Goal: Obtain resource: Obtain resource

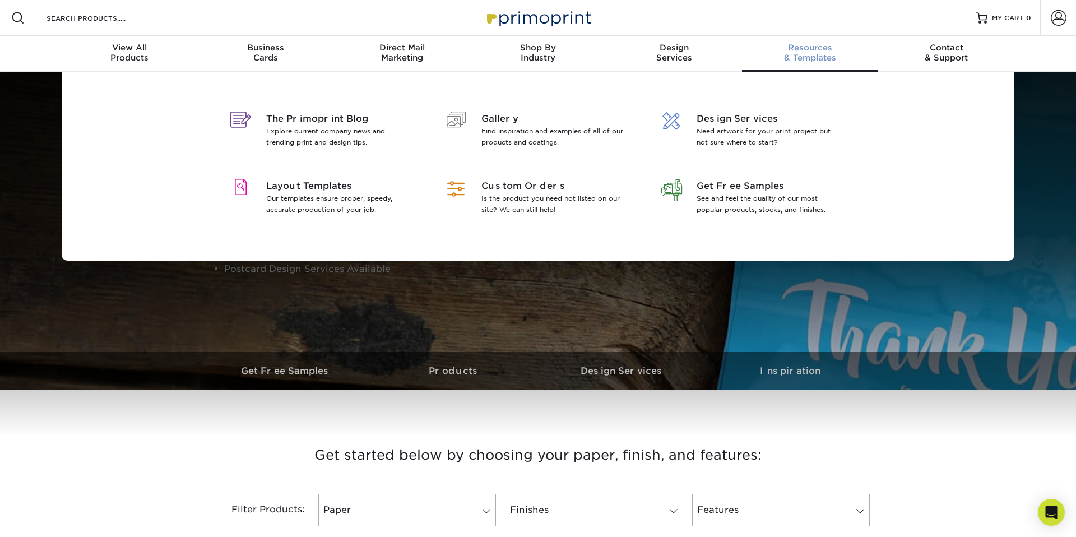
click at [811, 53] on span "Resources" at bounding box center [810, 48] width 136 height 10
click at [283, 215] on p "Our templates ensure proper, speedy, accurate production of your job." at bounding box center [338, 204] width 145 height 22
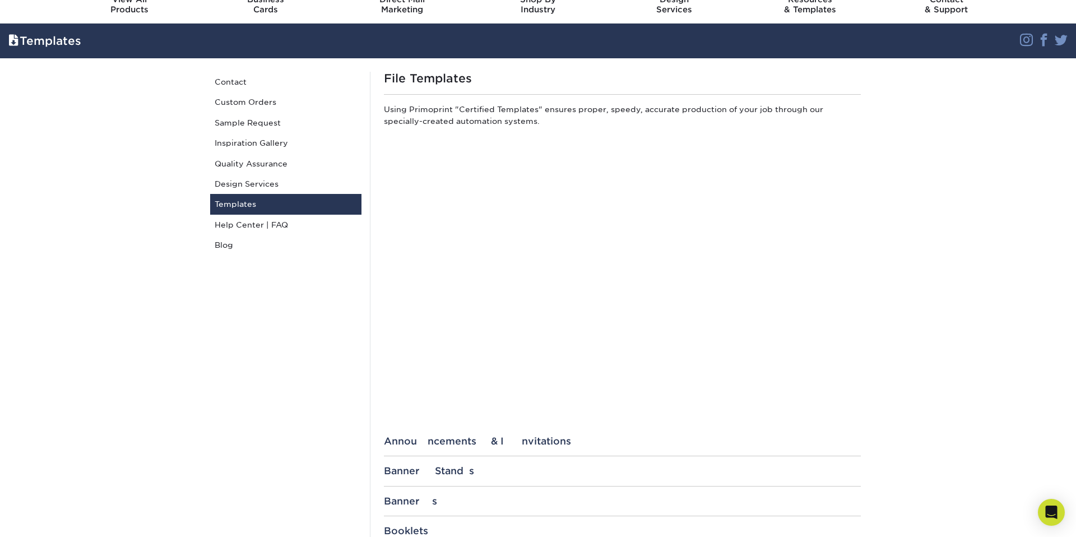
scroll to position [102, 0]
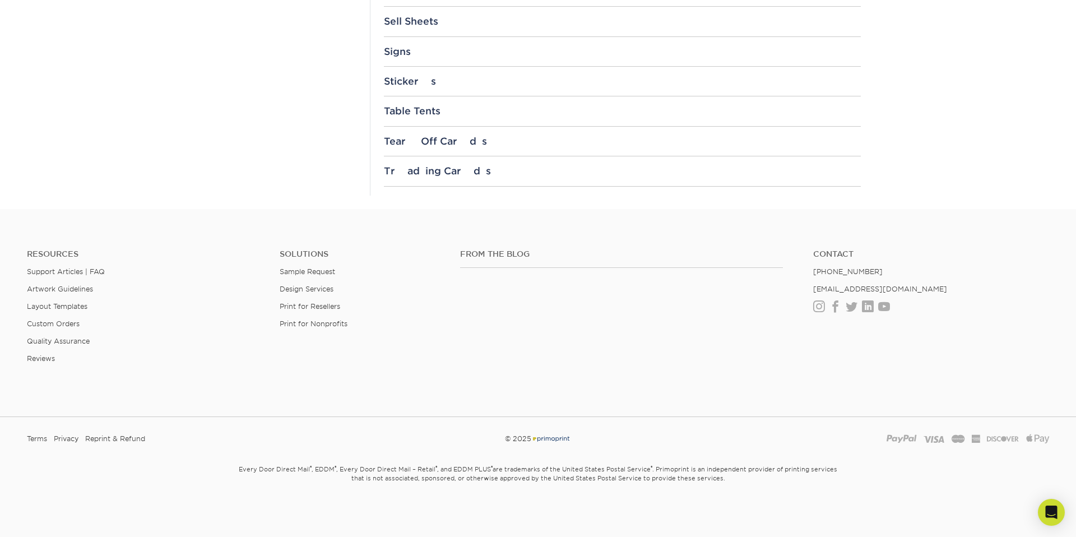
scroll to position [1363, 0]
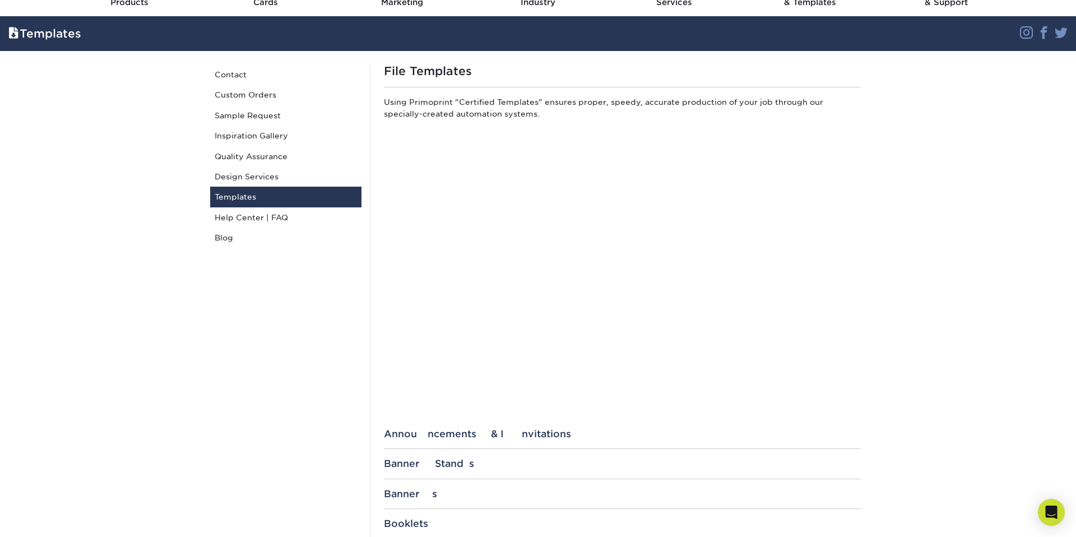
scroll to position [51, 0]
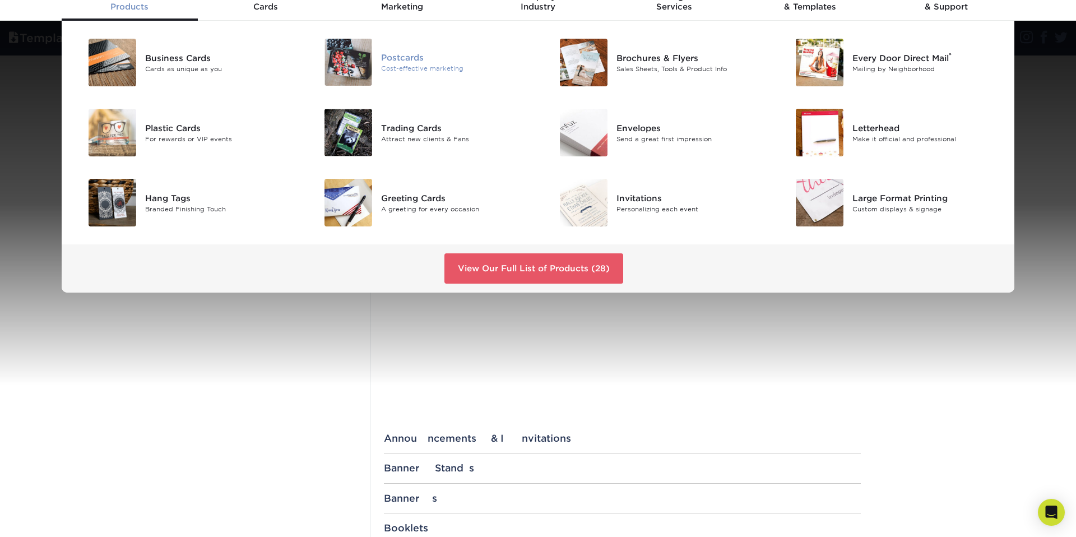
click at [428, 73] on div "Cost-effective marketing" at bounding box center [455, 69] width 149 height 10
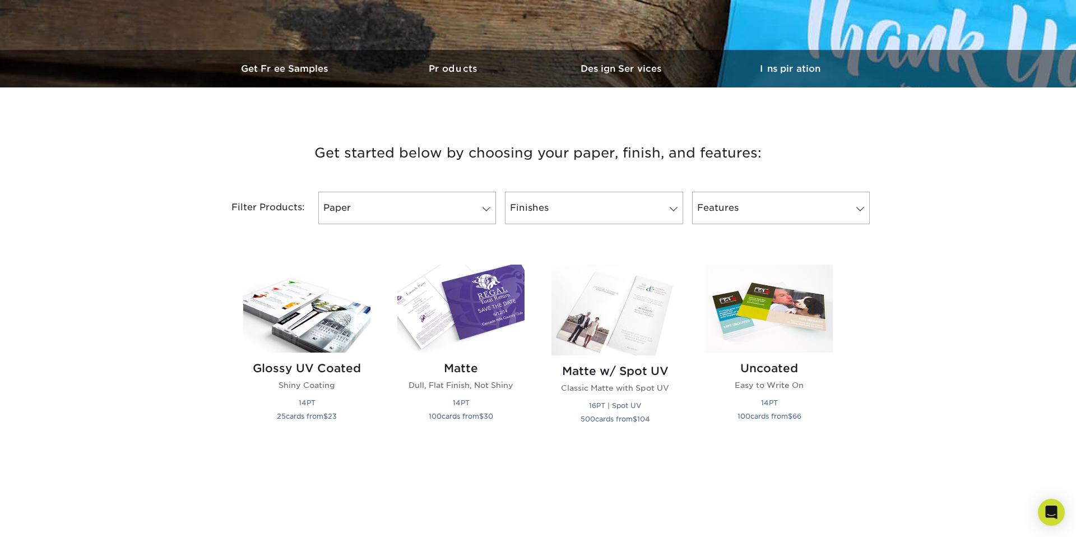
scroll to position [385, 0]
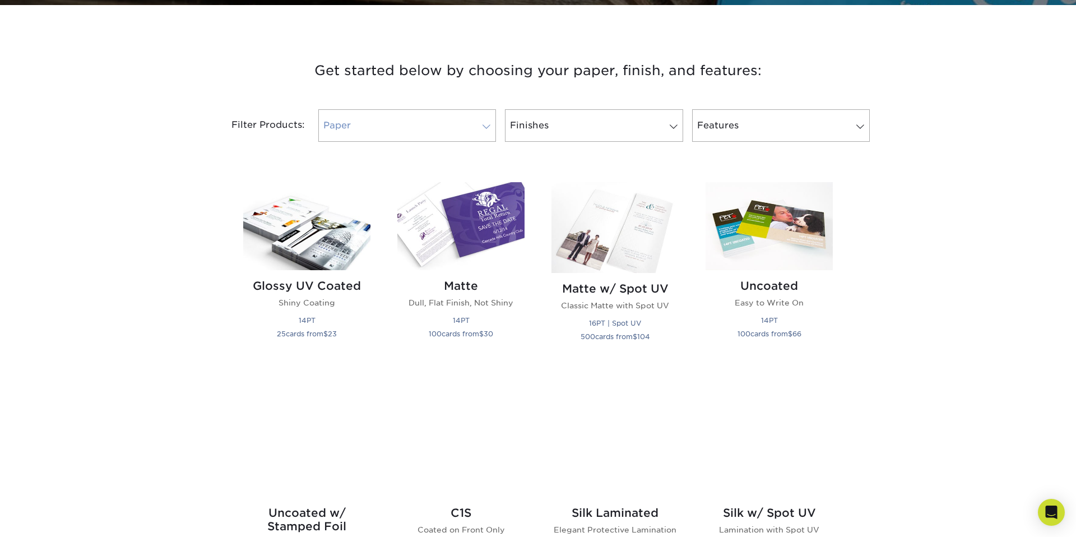
click at [457, 142] on link "Paper" at bounding box center [407, 125] width 178 height 33
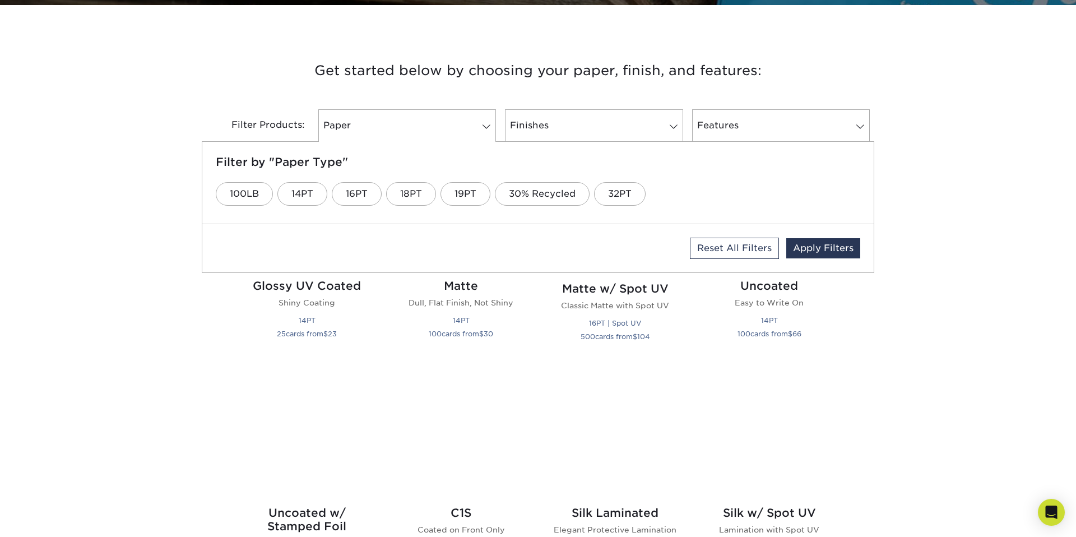
click at [267, 96] on h3 "Get started below by choosing your paper, finish, and features:" at bounding box center [538, 70] width 656 height 50
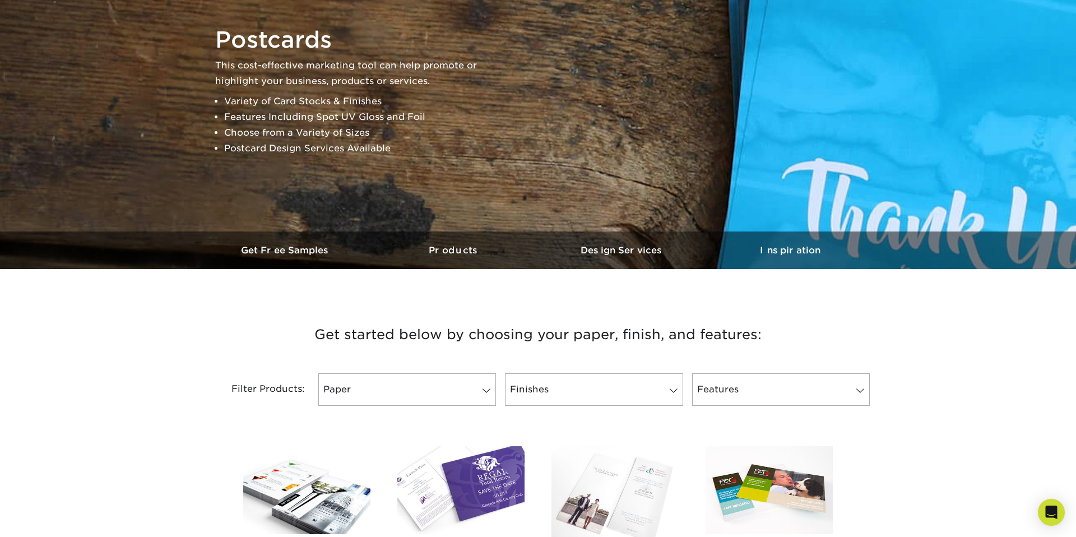
scroll to position [139, 0]
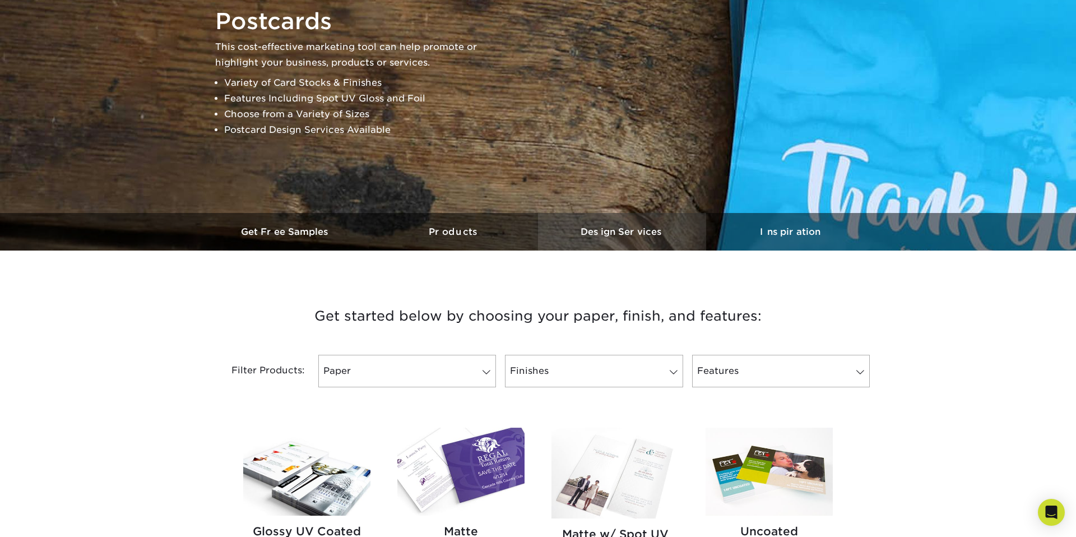
click at [621, 237] on h3 "Design Services" at bounding box center [622, 232] width 168 height 11
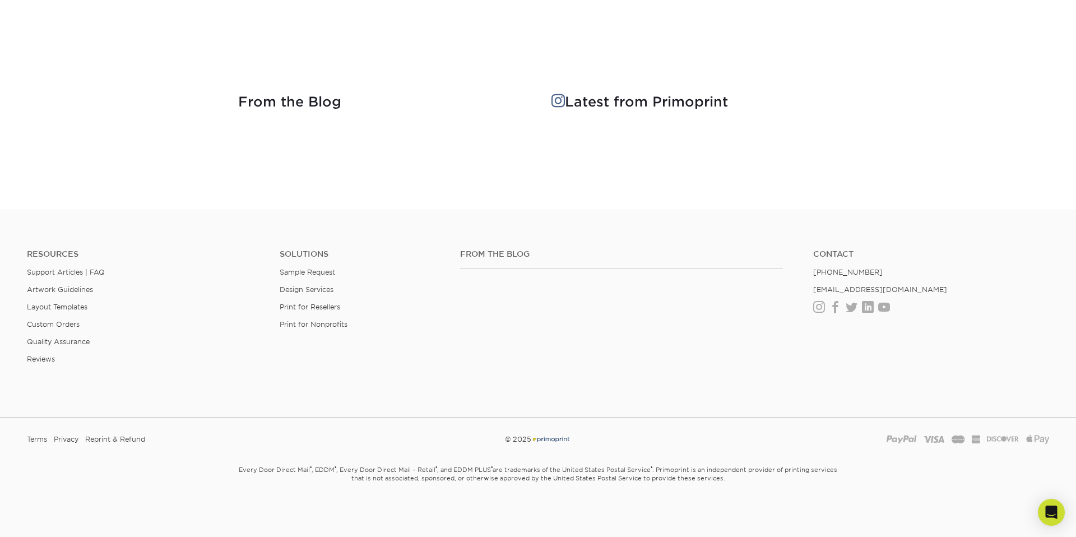
scroll to position [3029, 0]
